Goal: Navigation & Orientation: Find specific page/section

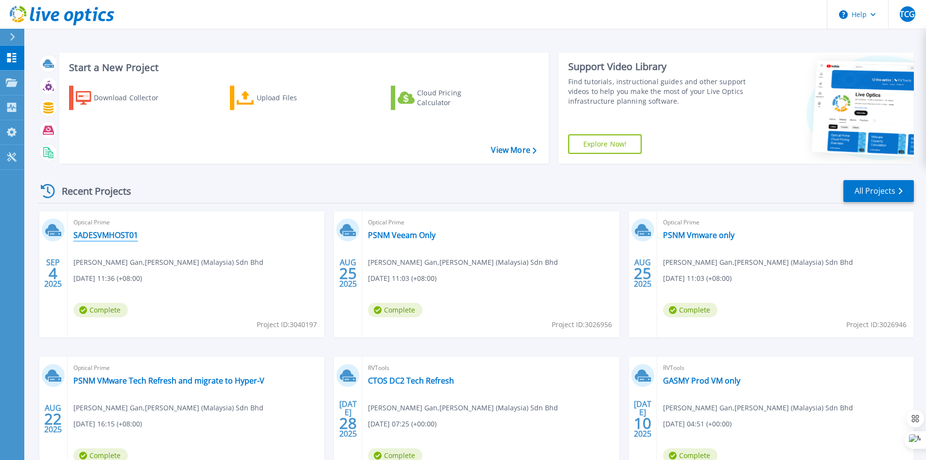
click at [121, 238] on link "SADESVMHOST01" at bounding box center [105, 235] width 65 height 10
click at [416, 236] on link "PSNM Veeam Only" at bounding box center [402, 235] width 68 height 10
